Goal: Task Accomplishment & Management: Use online tool/utility

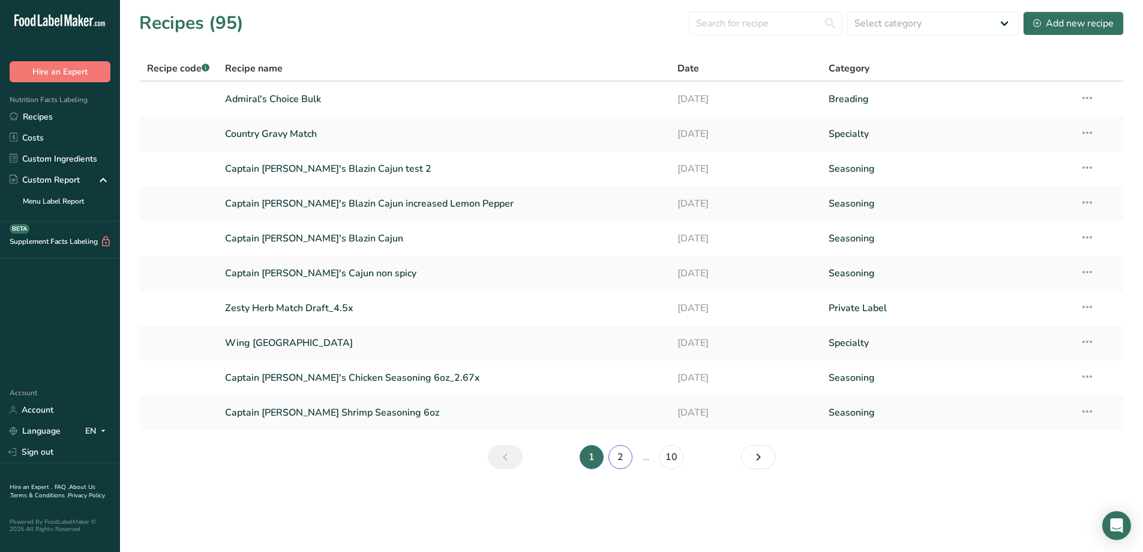
click at [619, 456] on link "2" at bounding box center [621, 457] width 24 height 24
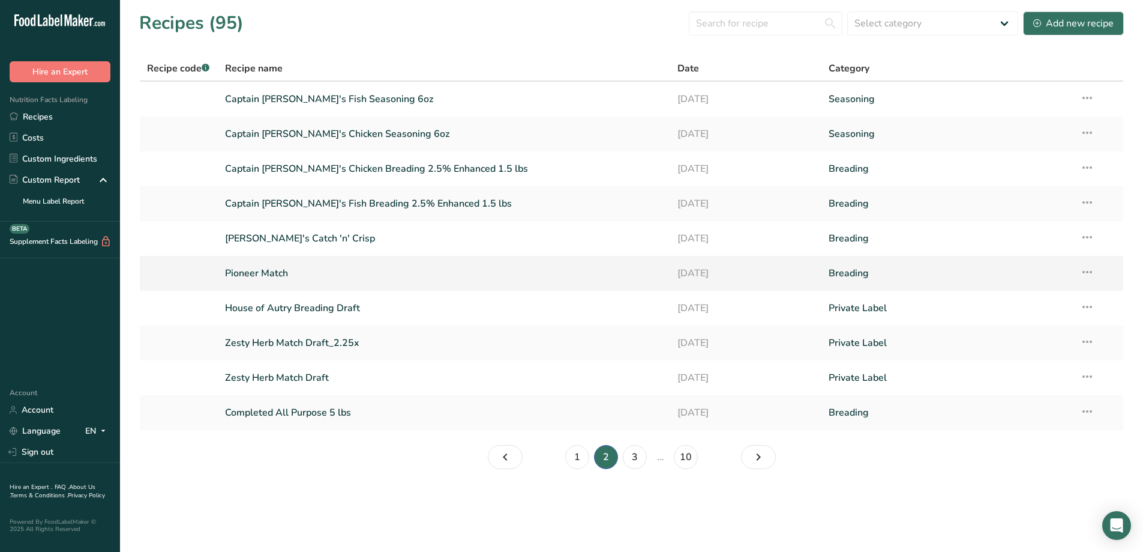
click at [331, 258] on td "Pioneer Match" at bounding box center [444, 273] width 453 height 35
click at [829, 269] on link "Breading" at bounding box center [947, 272] width 237 height 25
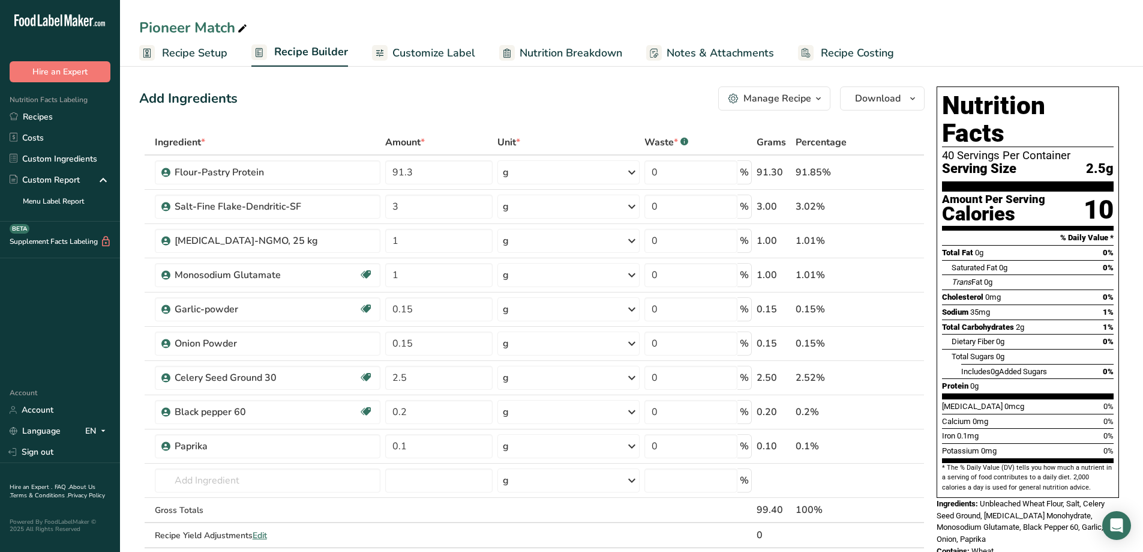
click at [212, 56] on span "Recipe Setup" at bounding box center [194, 53] width 65 height 16
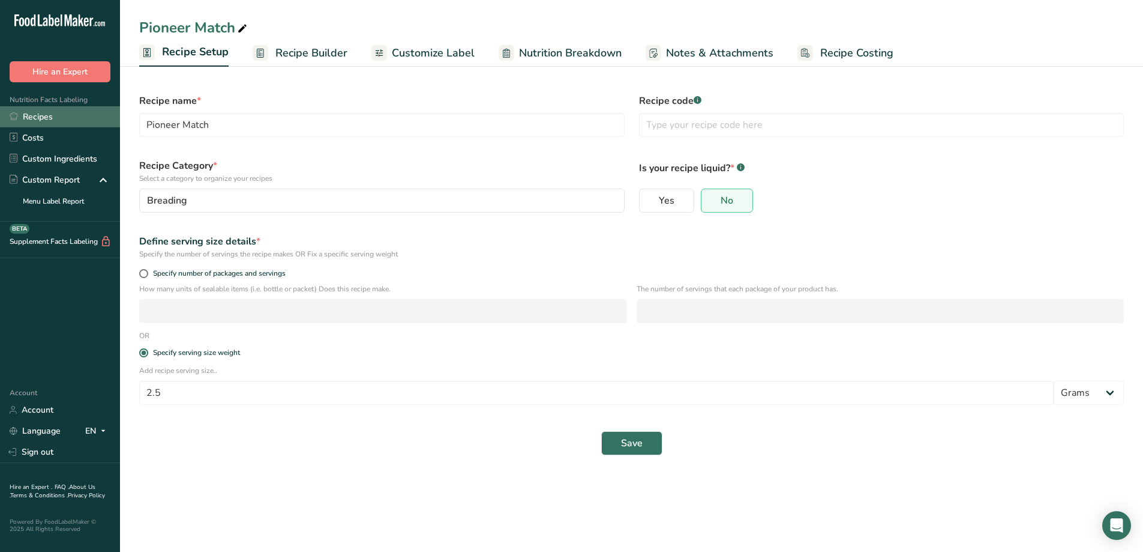
click at [43, 107] on link "Recipes" at bounding box center [60, 116] width 120 height 21
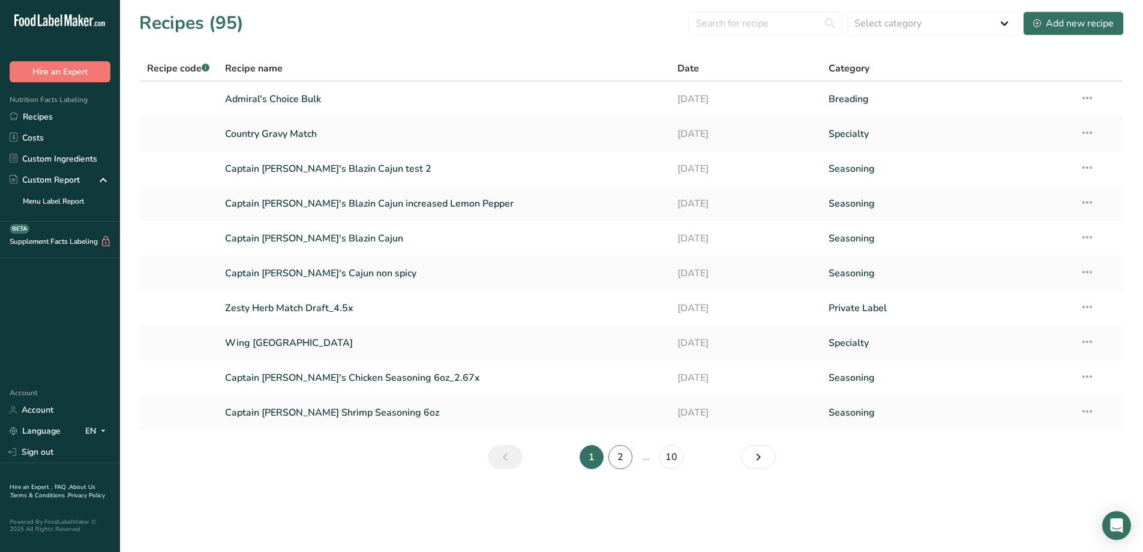
click at [622, 461] on link "2" at bounding box center [621, 457] width 24 height 24
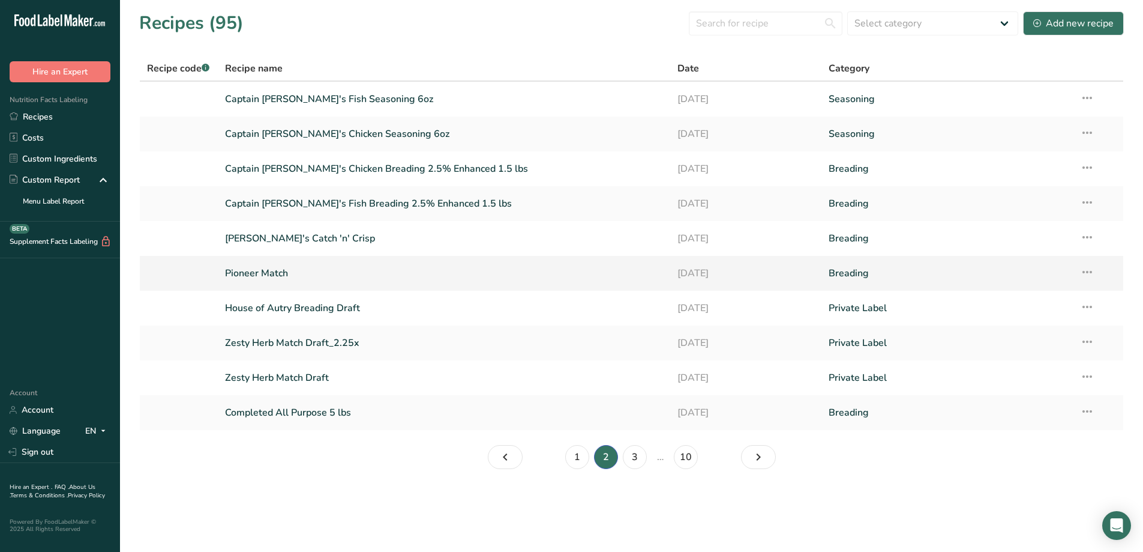
click at [312, 268] on link "Pioneer Match" at bounding box center [444, 272] width 439 height 25
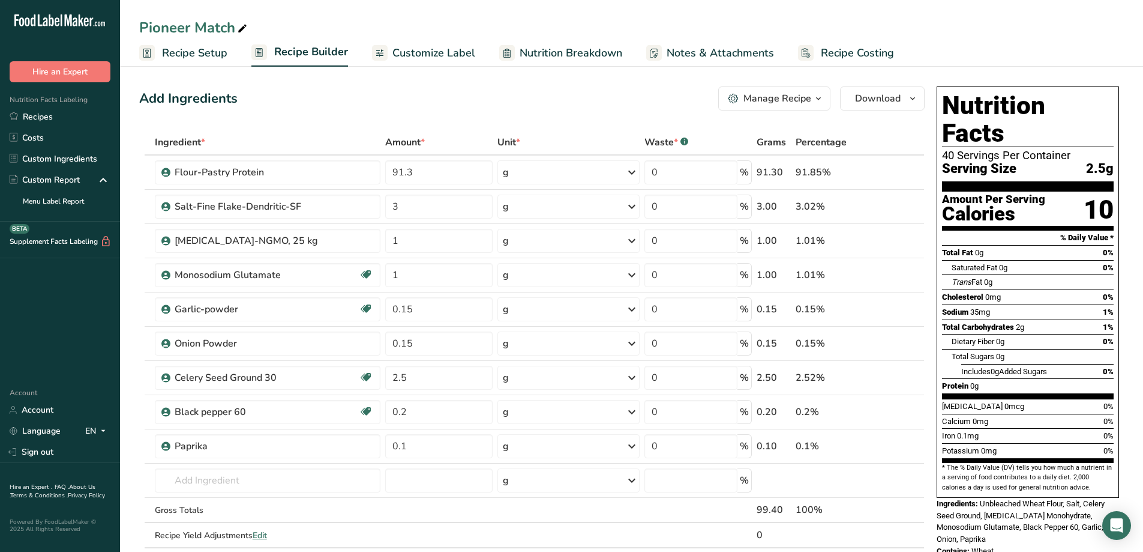
click at [820, 103] on icon "button" at bounding box center [819, 98] width 10 height 15
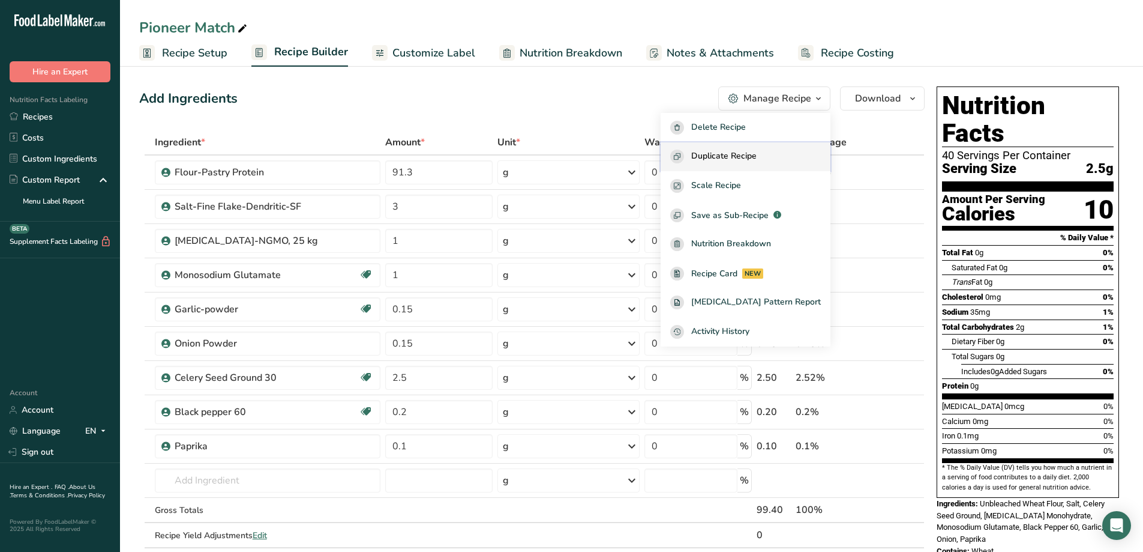
click at [757, 160] on span "Duplicate Recipe" at bounding box center [723, 156] width 65 height 14
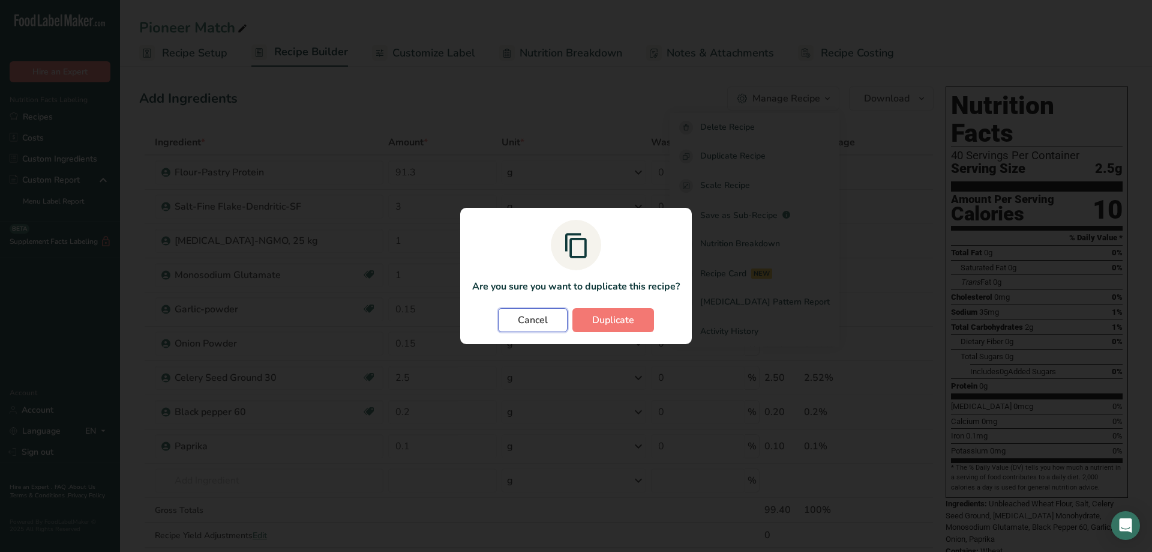
click at [517, 316] on button "Cancel" at bounding box center [533, 320] width 70 height 24
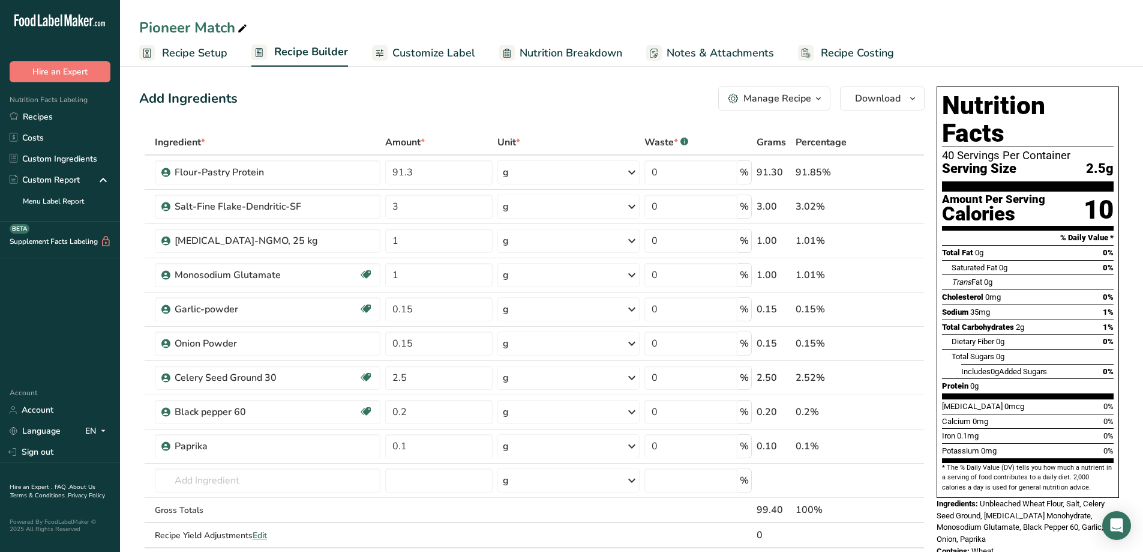
click at [803, 104] on div "Manage Recipe" at bounding box center [778, 98] width 68 height 14
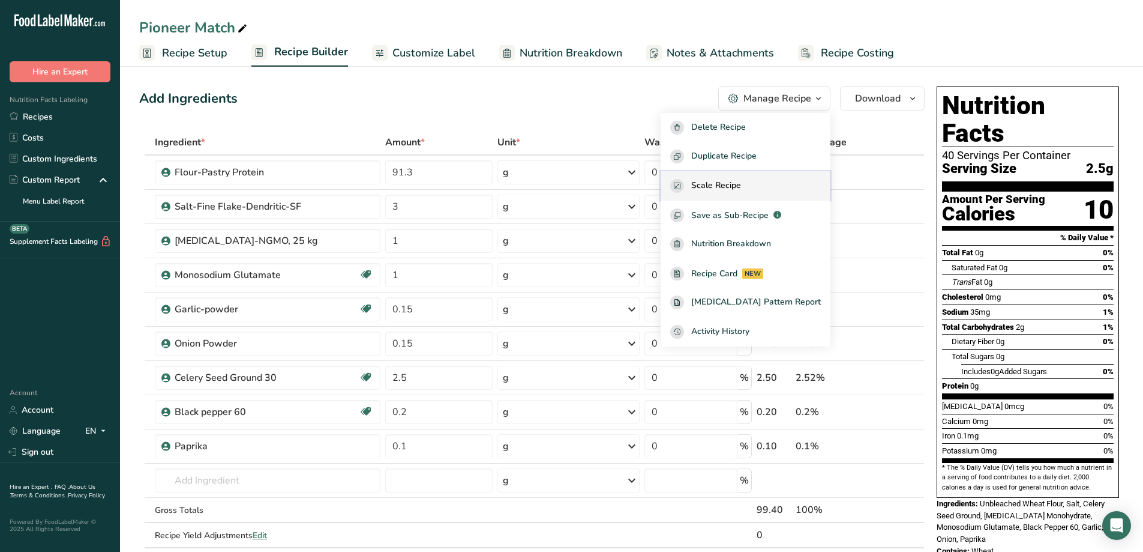
click at [766, 182] on div "Scale Recipe" at bounding box center [745, 186] width 151 height 14
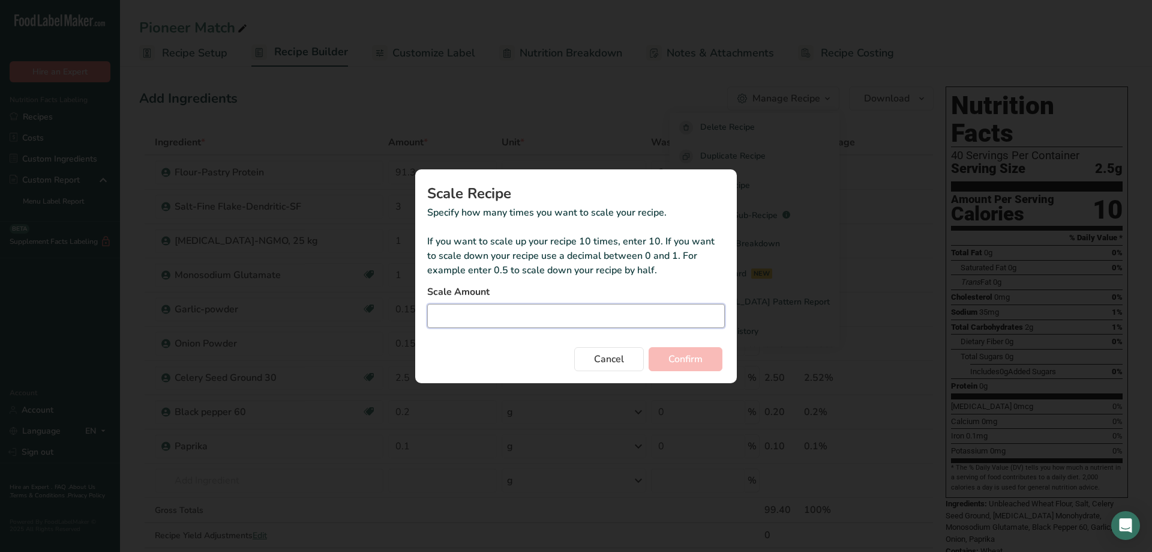
click at [525, 322] on input "Duplicate recipe modal" at bounding box center [576, 316] width 298 height 24
click at [627, 359] on button "Cancel" at bounding box center [609, 359] width 70 height 24
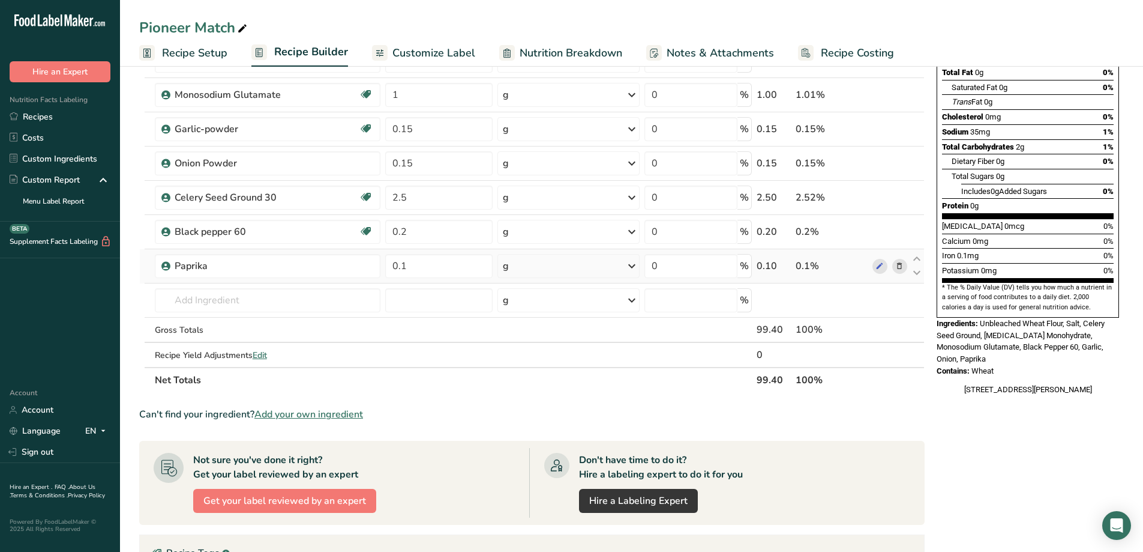
scroll to position [120, 0]
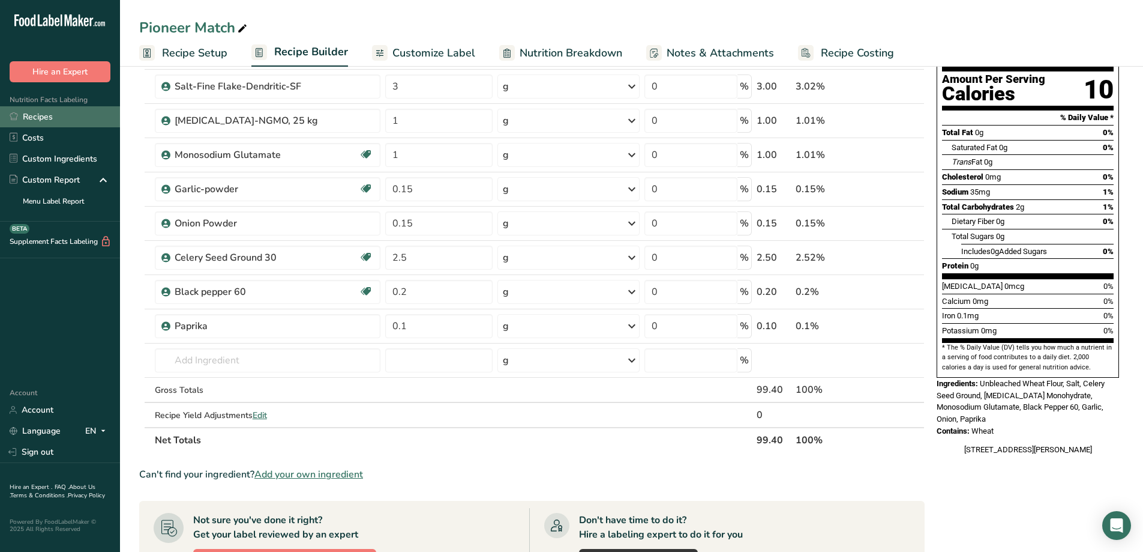
click at [28, 111] on link "Recipes" at bounding box center [60, 116] width 120 height 21
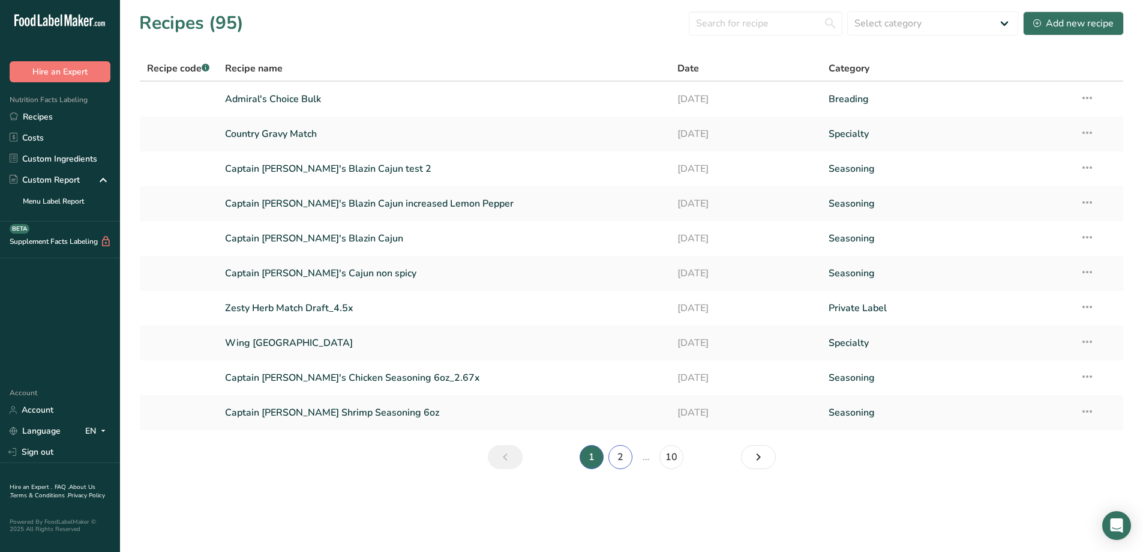
click at [619, 462] on link "2" at bounding box center [621, 457] width 24 height 24
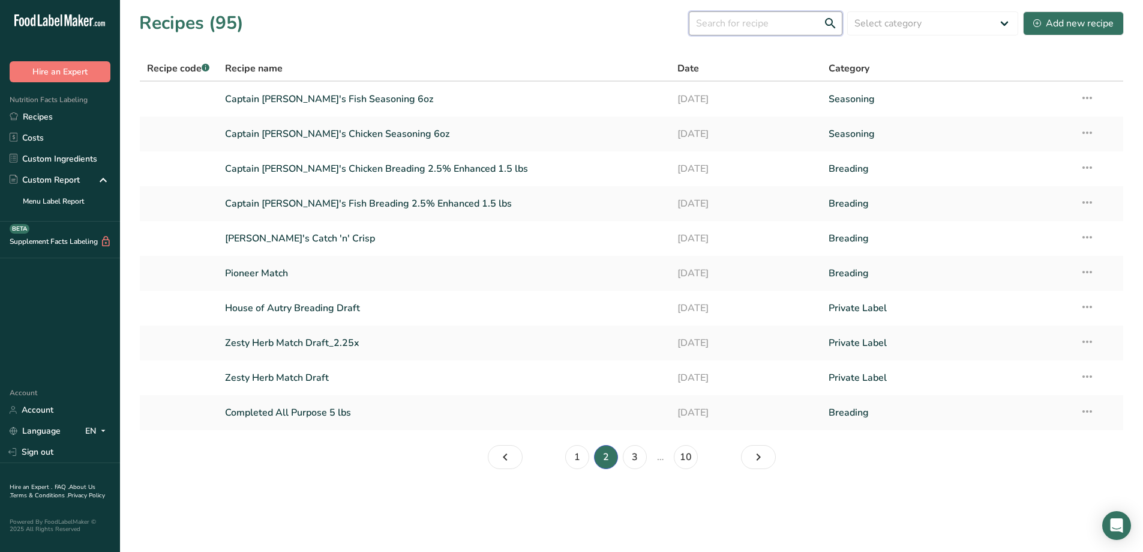
click at [733, 25] on input "text" at bounding box center [766, 23] width 154 height 24
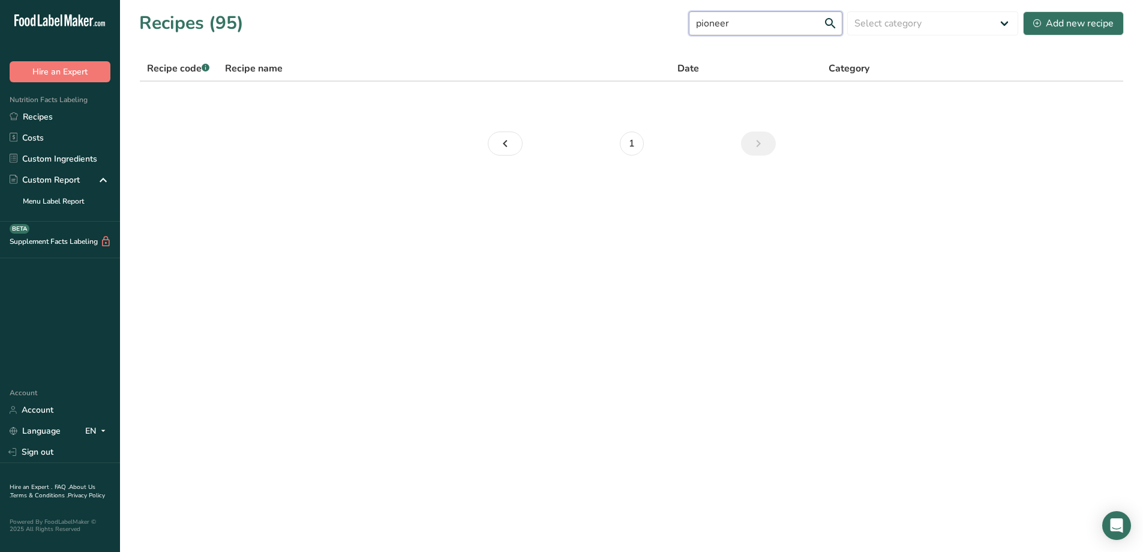
click at [778, 23] on input "pioneer" at bounding box center [766, 23] width 154 height 24
type input "pioneer"
click at [809, 25] on input "pioneer" at bounding box center [766, 23] width 154 height 24
click at [630, 145] on link "1" at bounding box center [632, 143] width 24 height 24
click at [58, 112] on link "Recipes" at bounding box center [60, 116] width 120 height 21
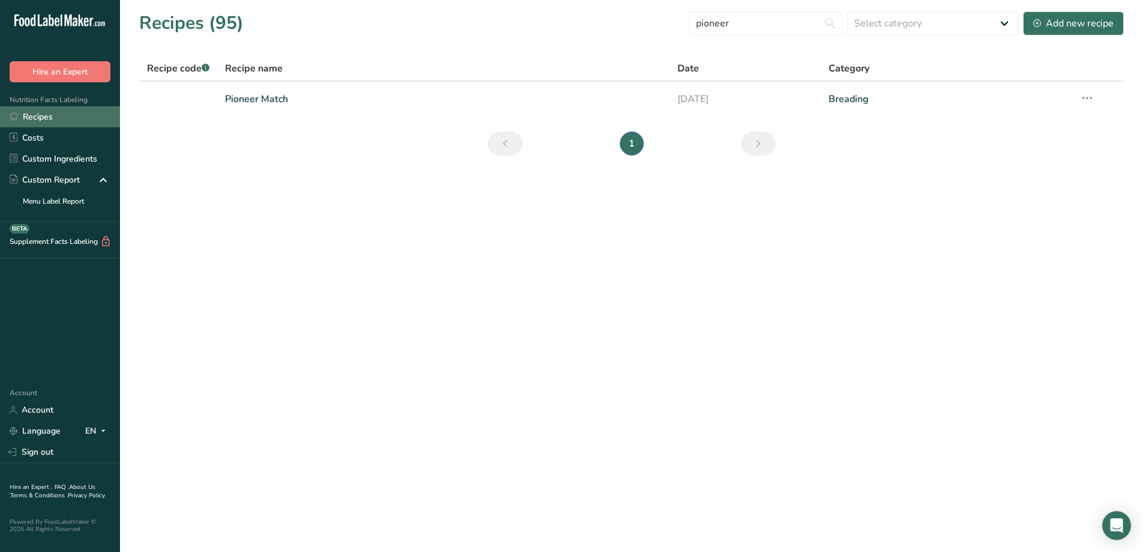
click at [43, 117] on link "Recipes" at bounding box center [60, 116] width 120 height 21
drag, startPoint x: 699, startPoint y: 31, endPoint x: 650, endPoint y: 40, distance: 50.0
click at [650, 40] on section "Recipes (95) pioneer Select category All Baked Goods Batter [GEOGRAPHIC_DATA] B…" at bounding box center [631, 87] width 1023 height 175
click at [78, 123] on link "Recipes" at bounding box center [60, 116] width 120 height 21
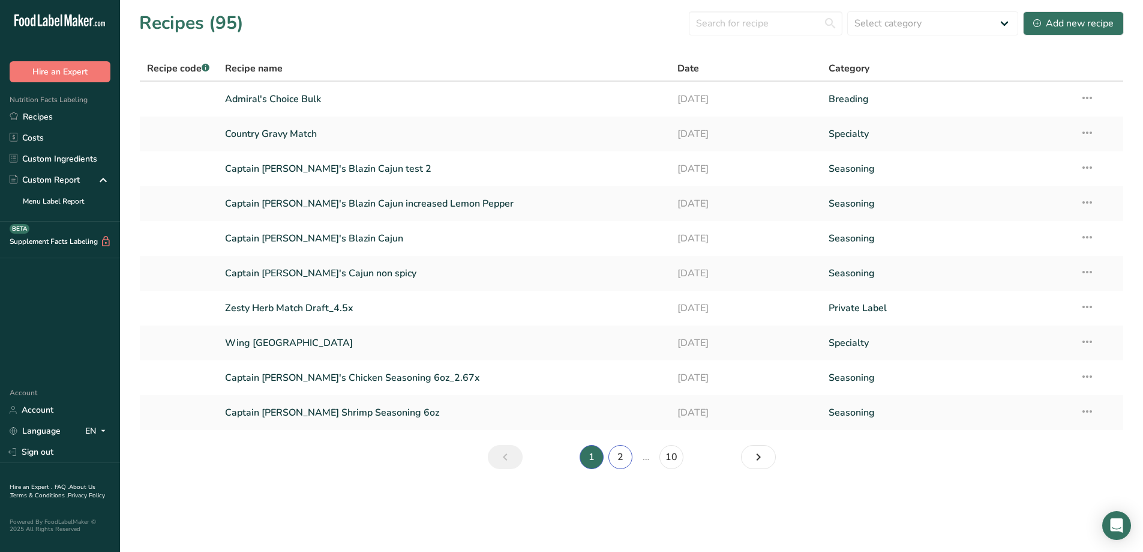
click at [631, 455] on link "2" at bounding box center [621, 457] width 24 height 24
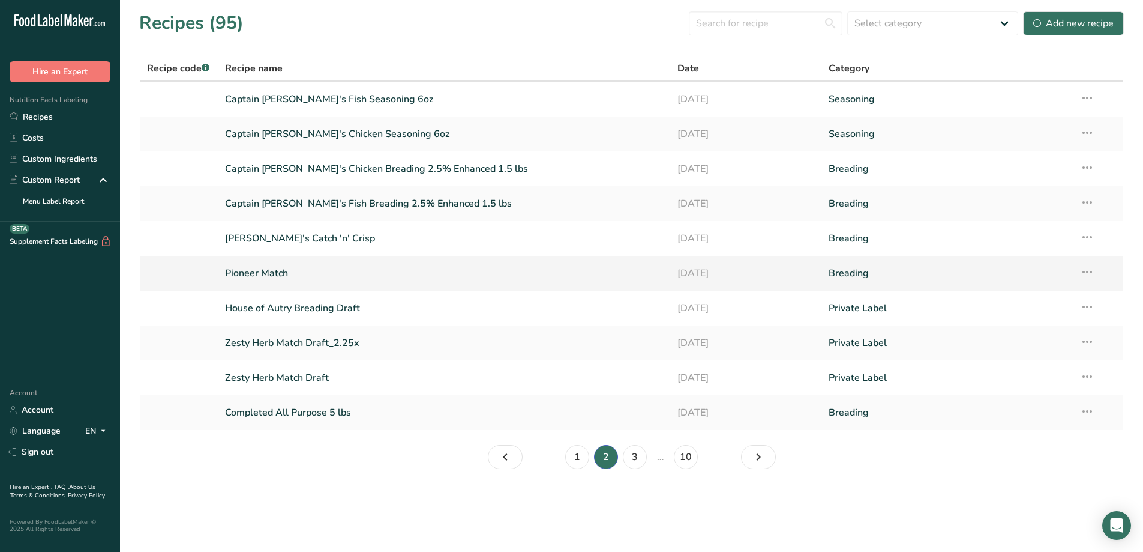
click at [329, 261] on link "Pioneer Match" at bounding box center [444, 272] width 439 height 25
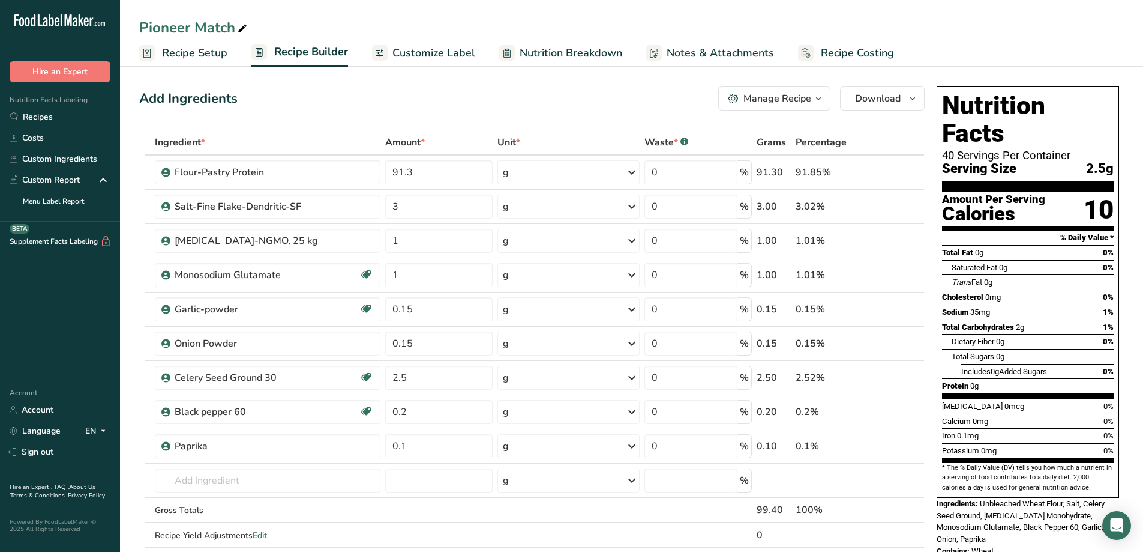
click at [828, 101] on button "Manage Recipe" at bounding box center [774, 98] width 112 height 24
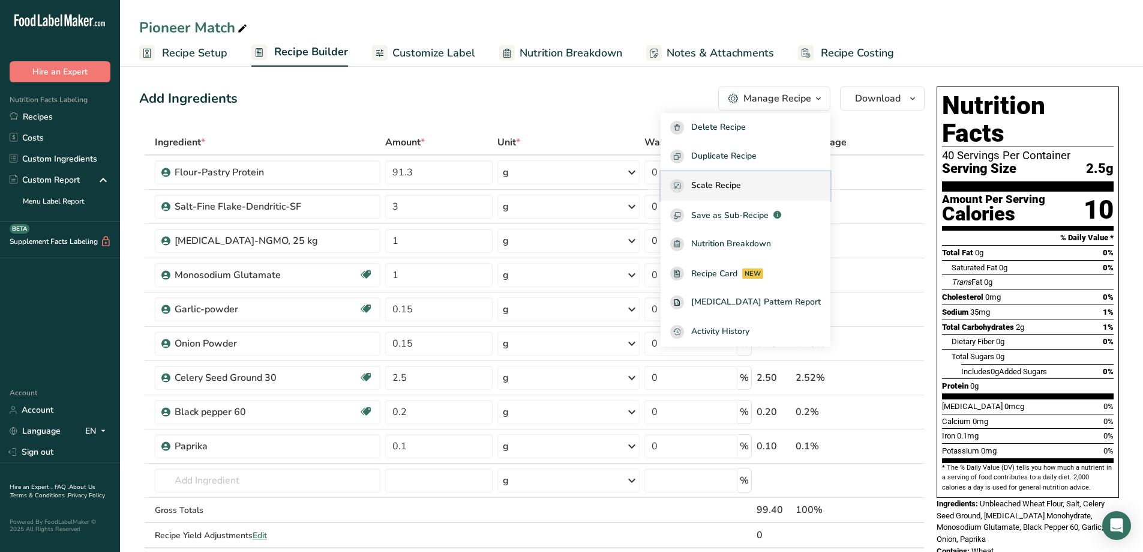
click at [741, 191] on span "Scale Recipe" at bounding box center [716, 186] width 50 height 14
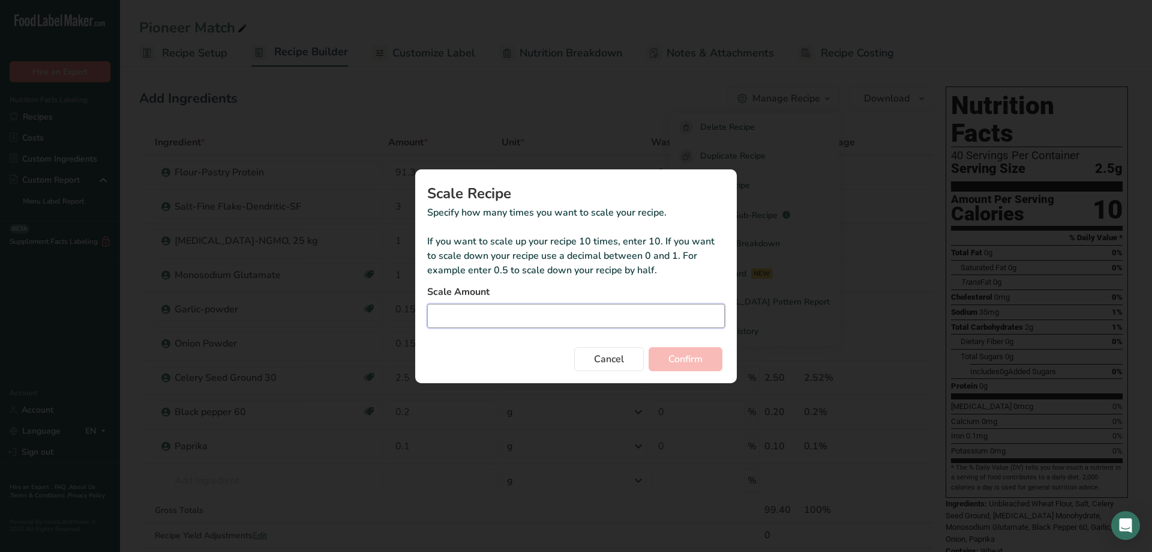
click at [604, 307] on input "Duplicate recipe modal" at bounding box center [576, 316] width 298 height 24
type input "4.56"
click at [685, 353] on span "Confirm" at bounding box center [686, 359] width 34 height 14
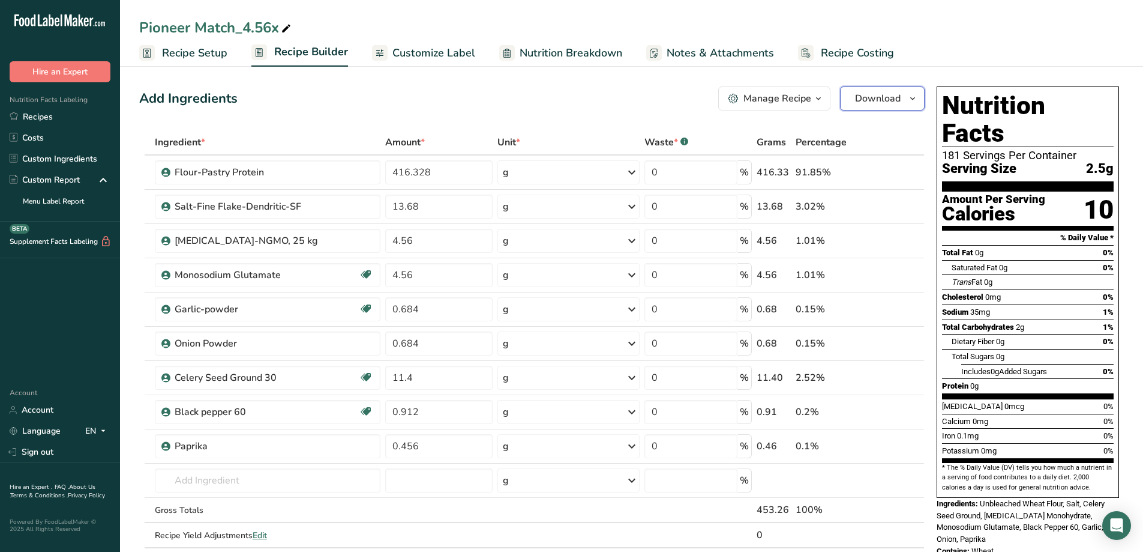
click at [919, 103] on span "button" at bounding box center [913, 98] width 14 height 14
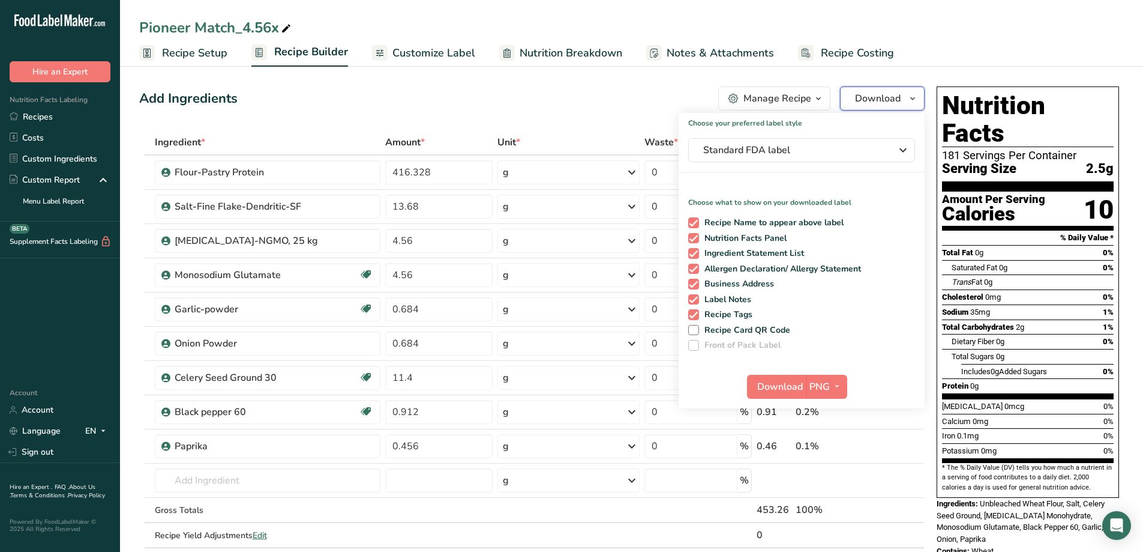
click at [919, 103] on span "button" at bounding box center [913, 98] width 14 height 14
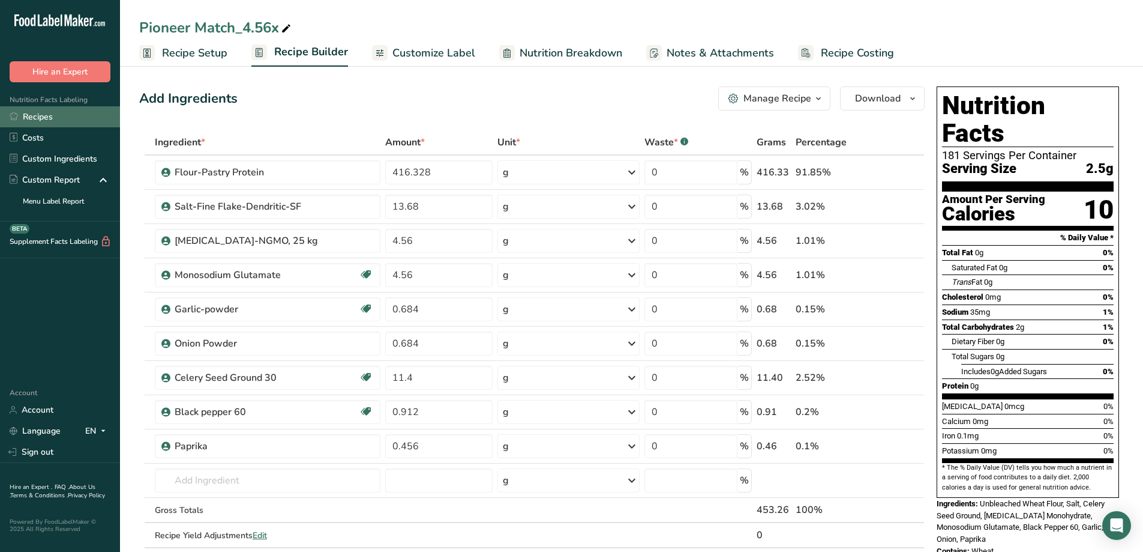
click at [32, 111] on link "Recipes" at bounding box center [60, 116] width 120 height 21
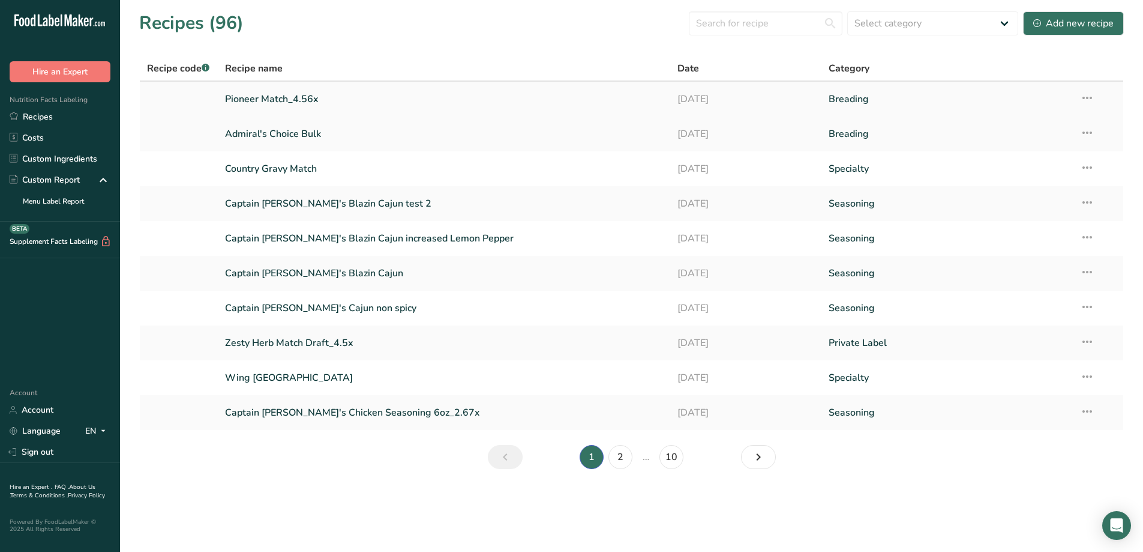
click at [1091, 94] on icon at bounding box center [1087, 98] width 14 height 22
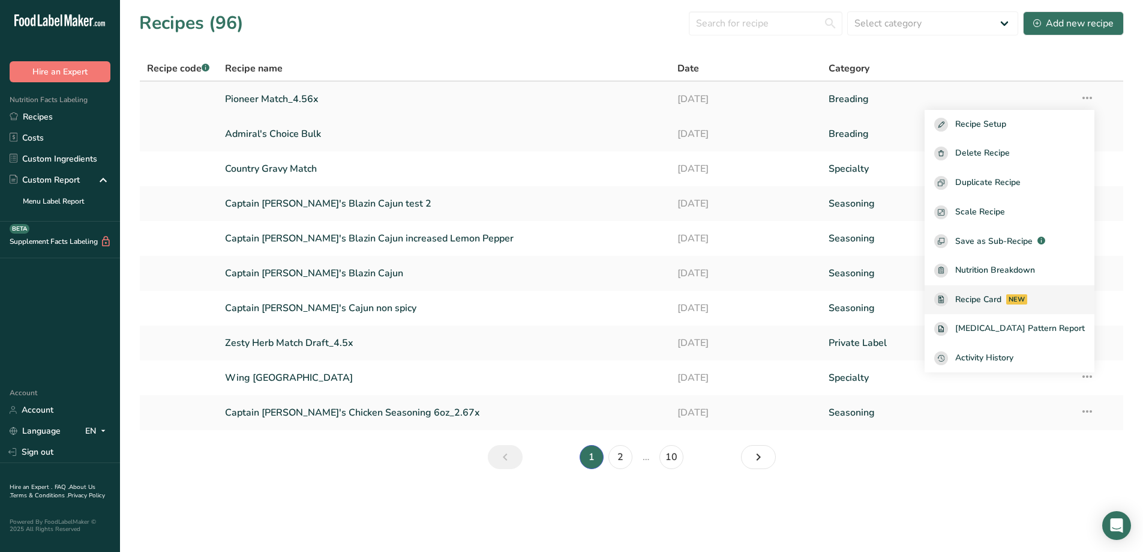
click at [985, 296] on span "Recipe Card" at bounding box center [978, 299] width 46 height 13
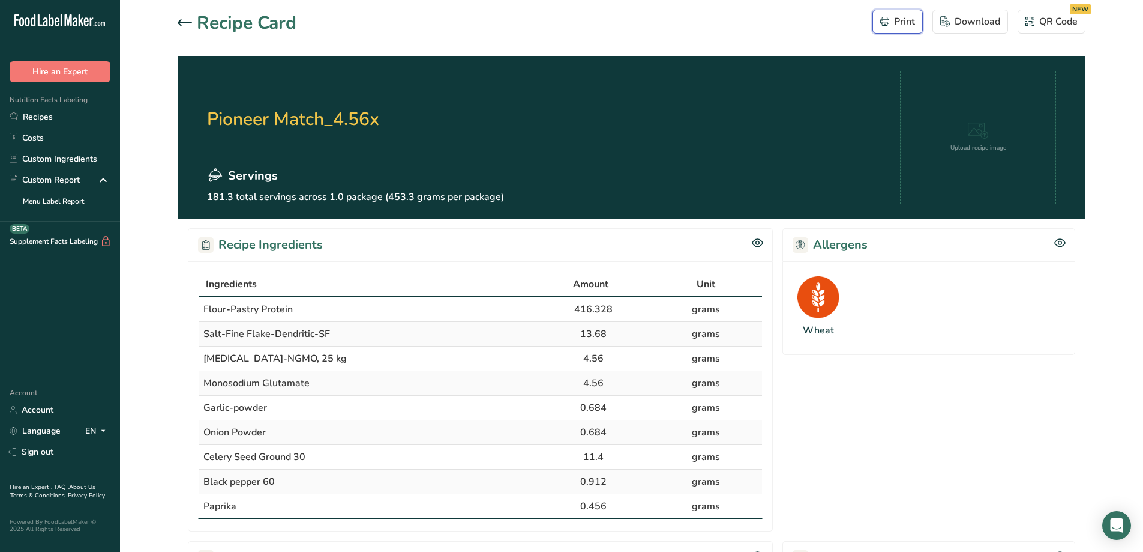
drag, startPoint x: 904, startPoint y: 29, endPoint x: 880, endPoint y: 474, distance: 445.4
click at [904, 28] on button "Print" at bounding box center [898, 22] width 50 height 24
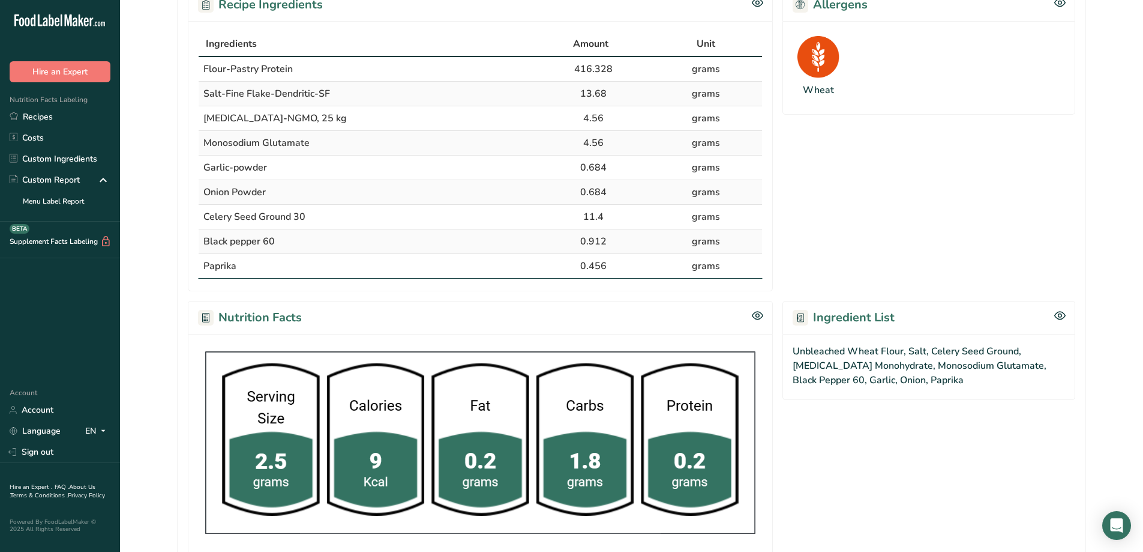
scroll to position [300, 0]
